Goal: Task Accomplishment & Management: Manage account settings

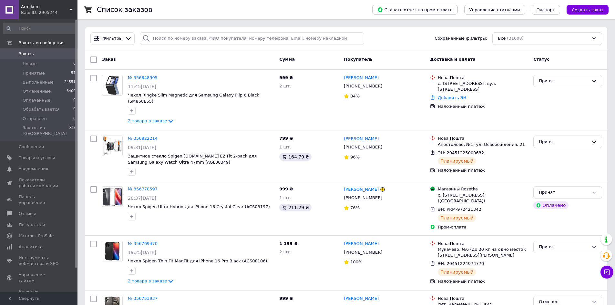
click at [46, 50] on link "Заказы 0" at bounding box center [39, 53] width 79 height 11
click at [402, 35] on div "Фильтры Сохраненные фильтры: Все (31008)" at bounding box center [346, 38] width 517 height 13
click at [55, 50] on link "Заказы 0" at bounding box center [39, 53] width 79 height 11
click at [65, 55] on span "0" at bounding box center [69, 54] width 18 height 6
click at [57, 55] on span "Заказы" at bounding box center [39, 54] width 41 height 6
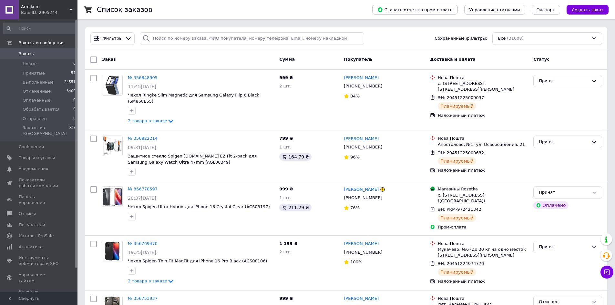
click at [34, 49] on link "Заказы 0" at bounding box center [39, 53] width 79 height 11
click at [43, 53] on span "Заказы" at bounding box center [39, 54] width 41 height 6
click at [60, 54] on span "0" at bounding box center [69, 54] width 18 height 6
click at [50, 53] on span "Заказы" at bounding box center [39, 54] width 41 height 6
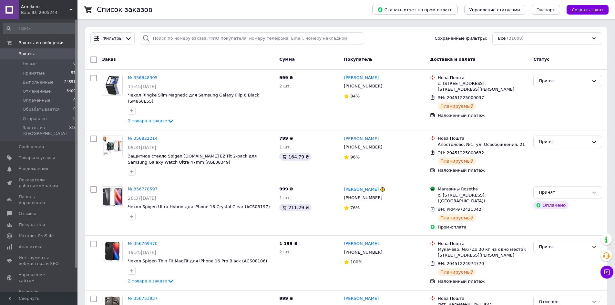
click at [50, 53] on span "Заказы" at bounding box center [39, 54] width 41 height 6
click at [39, 51] on span "Заказы" at bounding box center [39, 54] width 41 height 6
click at [28, 50] on link "Заказы 0" at bounding box center [39, 53] width 79 height 11
click at [37, 51] on span "Заказы" at bounding box center [39, 54] width 41 height 6
click at [50, 53] on span "Заказы" at bounding box center [39, 54] width 41 height 6
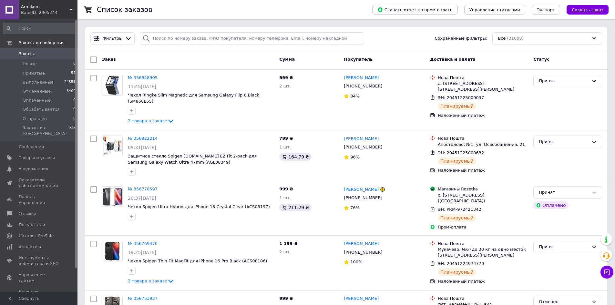
click at [61, 53] on span "0" at bounding box center [69, 54] width 18 height 6
click at [50, 49] on link "Заказы 0" at bounding box center [39, 53] width 79 height 11
click at [49, 50] on link "Заказы 0" at bounding box center [39, 53] width 79 height 11
click at [54, 56] on span "Заказы" at bounding box center [39, 54] width 41 height 6
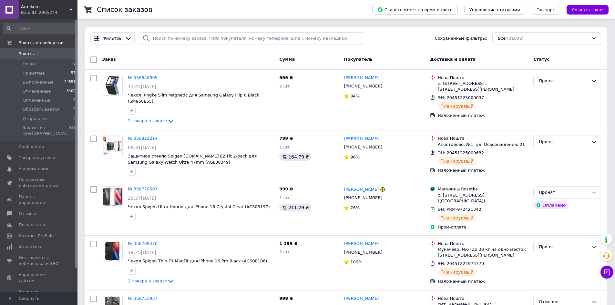
click at [40, 53] on span "Заказы" at bounding box center [39, 54] width 41 height 6
click at [52, 52] on span "Заказы" at bounding box center [39, 54] width 41 height 6
click at [61, 54] on span "0" at bounding box center [69, 54] width 18 height 6
click at [42, 55] on span "Заказы" at bounding box center [39, 54] width 41 height 6
click at [56, 55] on span "Заказы" at bounding box center [39, 54] width 41 height 6
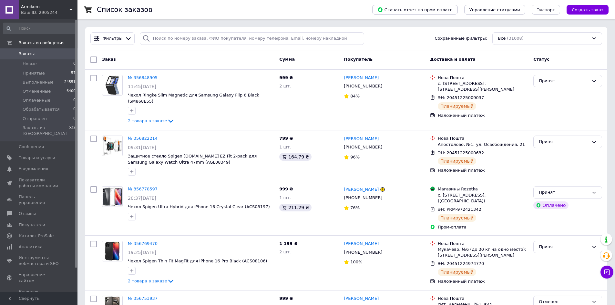
click at [56, 55] on span "Заказы" at bounding box center [39, 54] width 41 height 6
click at [62, 53] on span "0" at bounding box center [69, 54] width 18 height 6
click at [35, 55] on span "Заказы" at bounding box center [39, 54] width 41 height 6
click at [49, 50] on link "Заказы 0" at bounding box center [39, 53] width 79 height 11
click at [31, 53] on span "Заказы" at bounding box center [27, 54] width 16 height 6
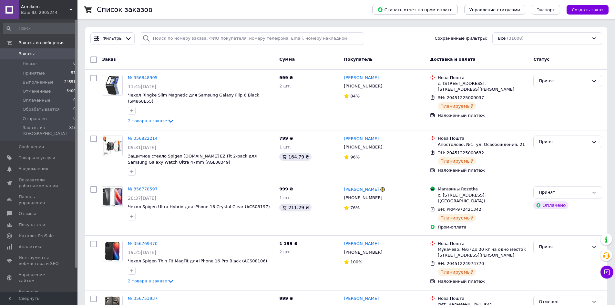
click at [40, 55] on span "Заказы" at bounding box center [39, 54] width 41 height 6
click at [25, 50] on link "Заказы 0" at bounding box center [39, 53] width 79 height 11
click at [31, 52] on span "Заказы" at bounding box center [27, 54] width 16 height 6
click at [43, 166] on span "Уведомления" at bounding box center [33, 169] width 29 height 6
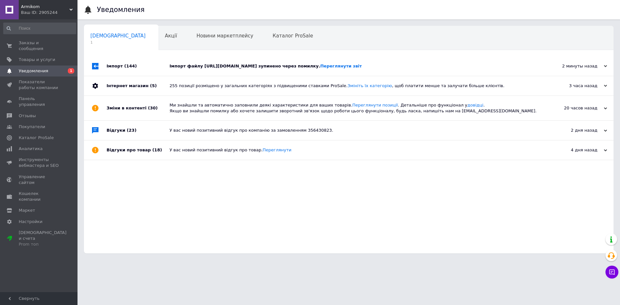
click at [239, 64] on div "Імпорт файлу https://armikom.1b.app/media/export/1.xls зупинено через помилку. …" at bounding box center [356, 66] width 373 height 6
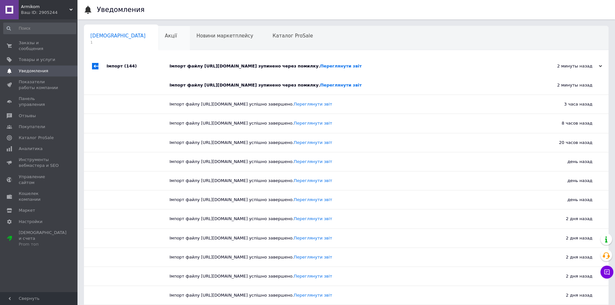
click at [165, 34] on span "Акції" at bounding box center [171, 36] width 12 height 6
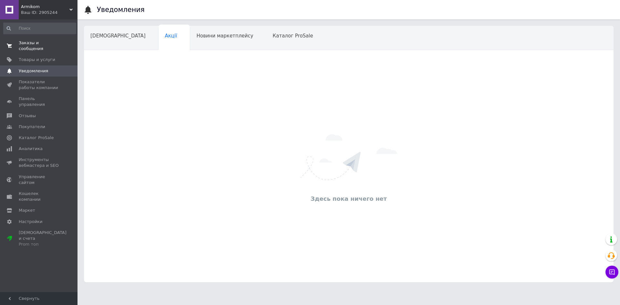
click at [41, 45] on span "Заказы и сообщения" at bounding box center [39, 46] width 41 height 12
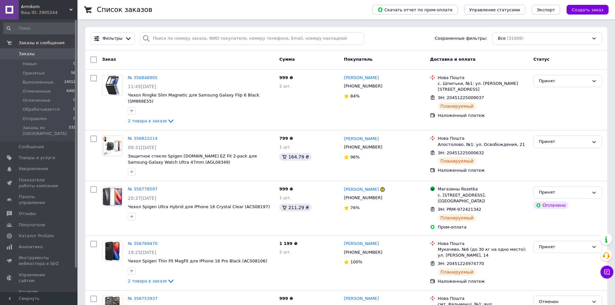
click at [42, 53] on span "Заказы" at bounding box center [39, 54] width 41 height 6
click at [49, 53] on span "Заказы" at bounding box center [39, 54] width 41 height 6
click at [37, 51] on span "Заказы" at bounding box center [39, 54] width 41 height 6
click at [47, 56] on span "Заказы" at bounding box center [39, 54] width 41 height 6
click at [45, 54] on span "Заказы" at bounding box center [39, 54] width 41 height 6
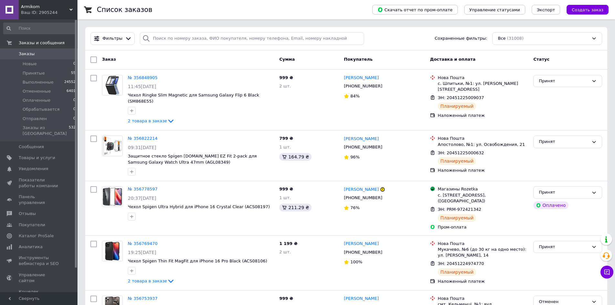
click at [32, 53] on span "Заказы" at bounding box center [39, 54] width 41 height 6
click at [51, 54] on span "Заказы" at bounding box center [39, 54] width 41 height 6
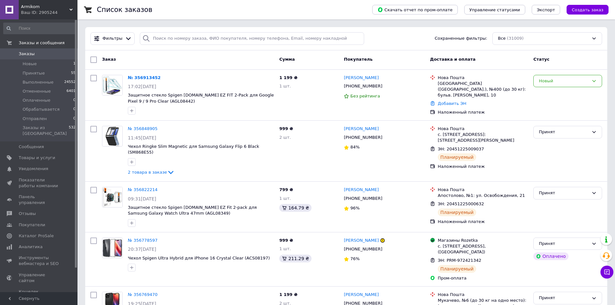
click at [69, 55] on span "0" at bounding box center [69, 54] width 18 height 6
